Goal: Book appointment/travel/reservation

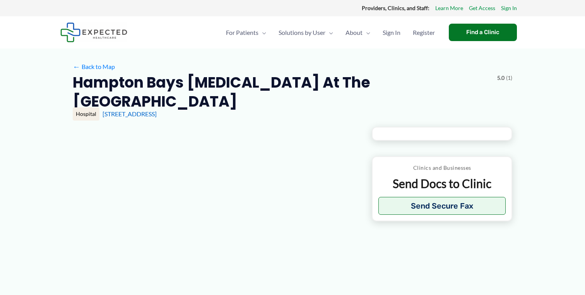
type input "**********"
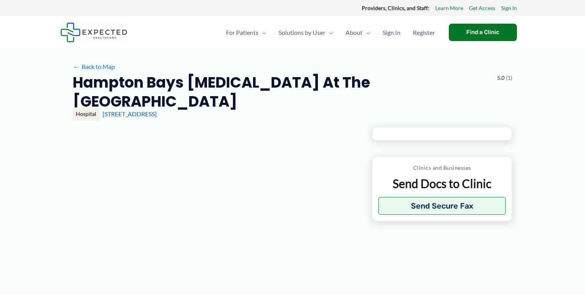
type input "**********"
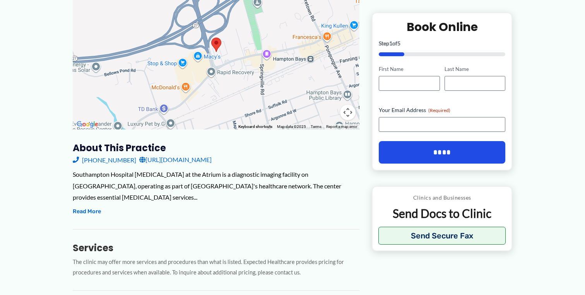
scroll to position [148, 0]
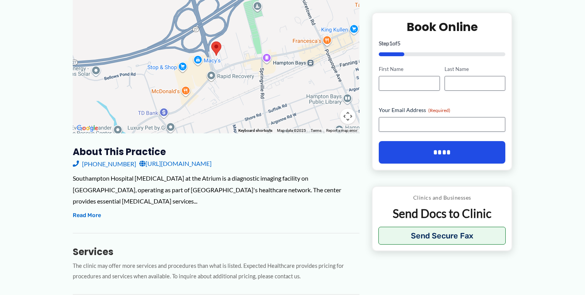
click at [151, 261] on p "The clinic may offer more services and procedures than what is listed. Expected…" at bounding box center [216, 271] width 287 height 21
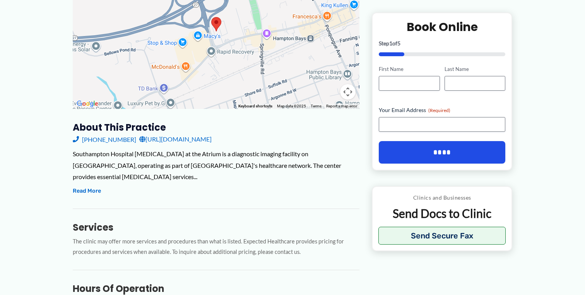
scroll to position [151, 0]
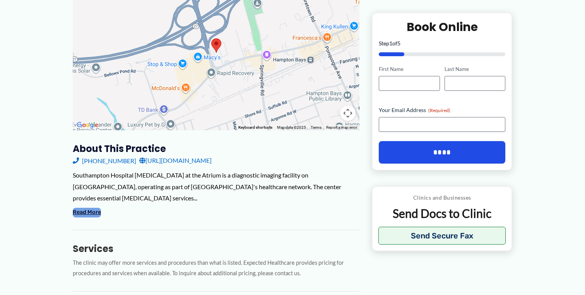
click at [92, 207] on button "Read More" at bounding box center [87, 211] width 28 height 9
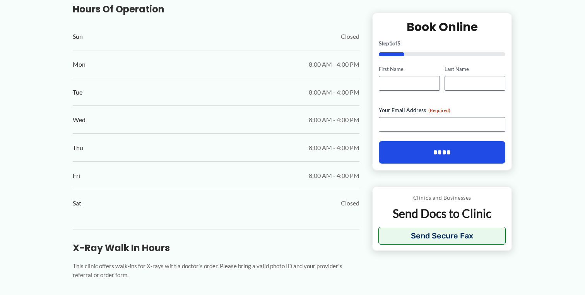
scroll to position [559, 0]
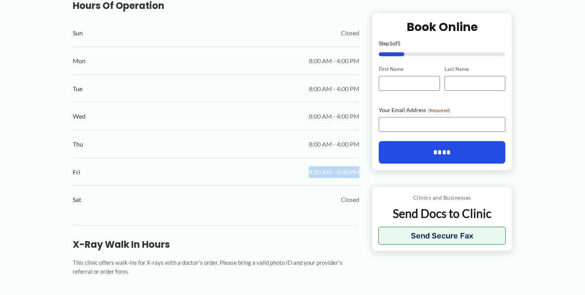
drag, startPoint x: 307, startPoint y: 162, endPoint x: 364, endPoint y: 159, distance: 57.7
drag, startPoint x: 362, startPoint y: 159, endPoint x: 307, endPoint y: 159, distance: 55.4
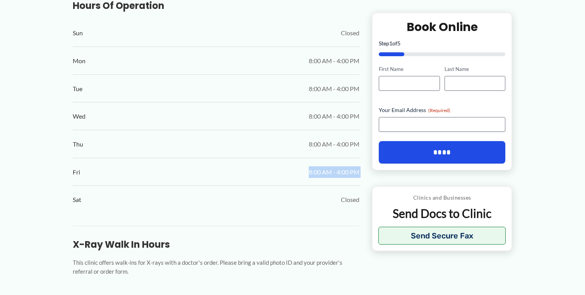
click at [307, 159] on div "Fri 8:00 AM - 4:00 PM" at bounding box center [216, 171] width 287 height 27
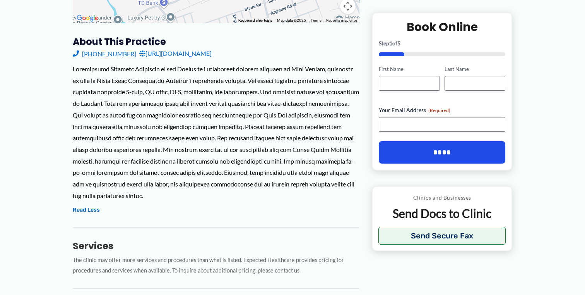
scroll to position [255, 0]
